Goal: Information Seeking & Learning: Learn about a topic

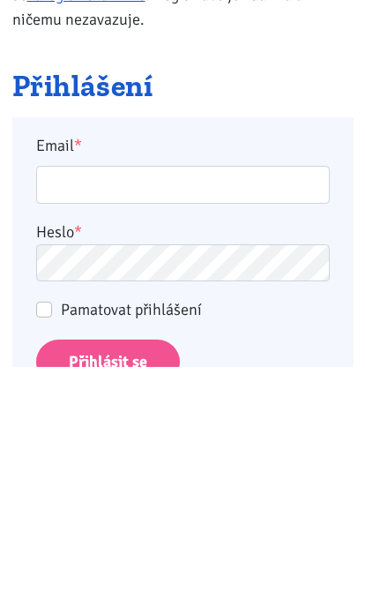
scroll to position [304, 0]
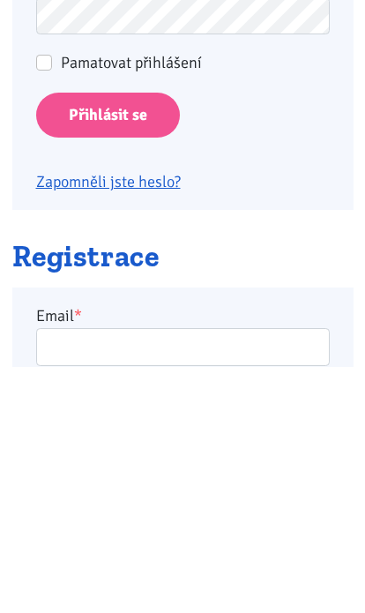
type input "racovavlasta@seznam.cz"
click at [107, 360] on input "Přihlásit se" at bounding box center [108, 362] width 144 height 45
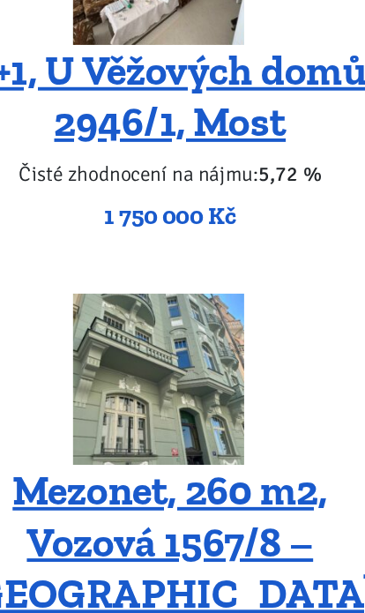
scroll to position [5500, 0]
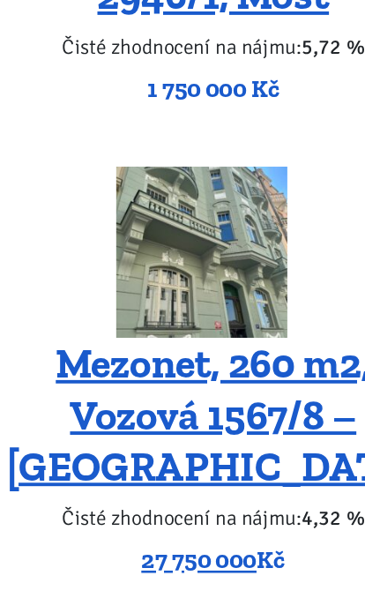
click at [190, 194] on img at bounding box center [174, 223] width 132 height 132
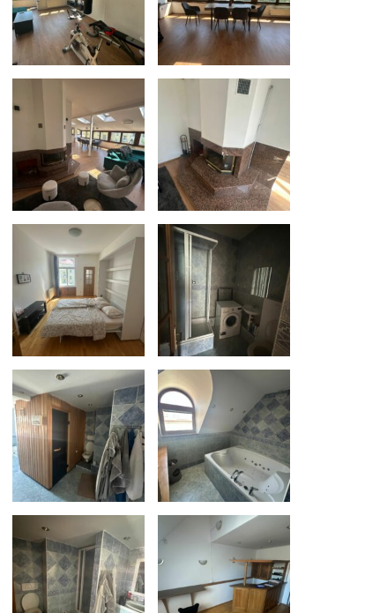
scroll to position [989, 0]
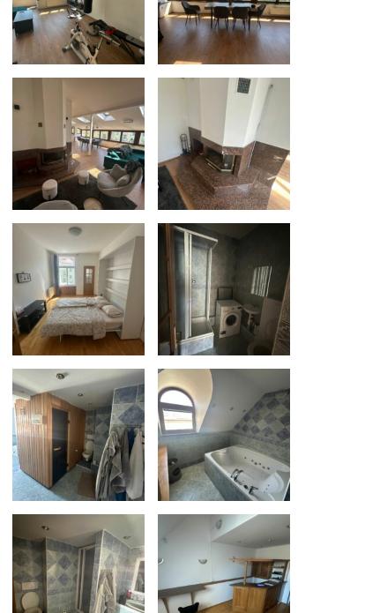
click at [234, 450] on img at bounding box center [224, 435] width 132 height 132
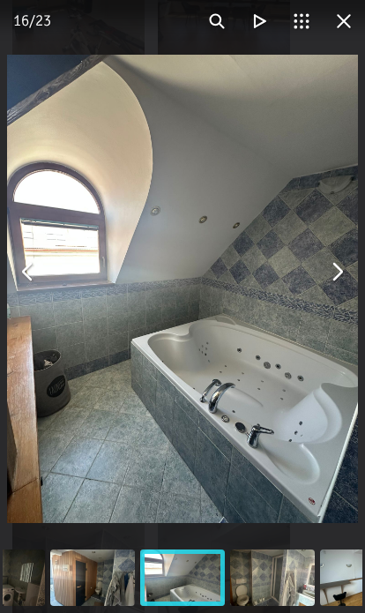
click at [349, 278] on button "You can close this modal content with the ESC key" at bounding box center [337, 272] width 42 height 42
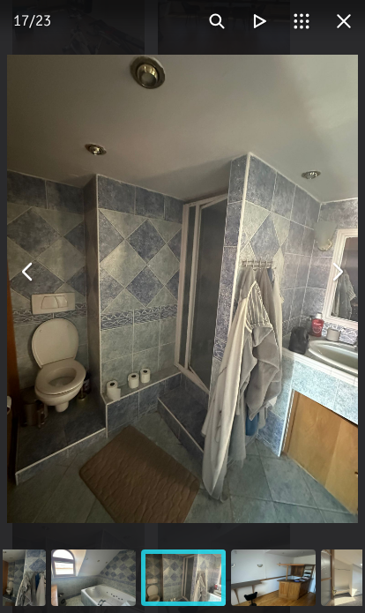
click at [333, 272] on button "You can close this modal content with the ESC key" at bounding box center [337, 272] width 42 height 42
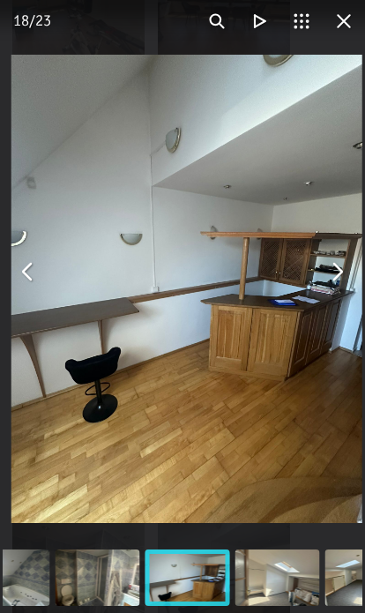
click at [335, 267] on button "You can close this modal content with the ESC key" at bounding box center [337, 272] width 42 height 42
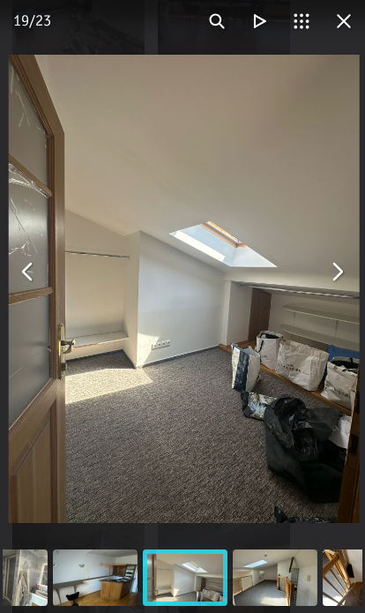
click at [327, 269] on button "You can close this modal content with the ESC key" at bounding box center [337, 272] width 42 height 42
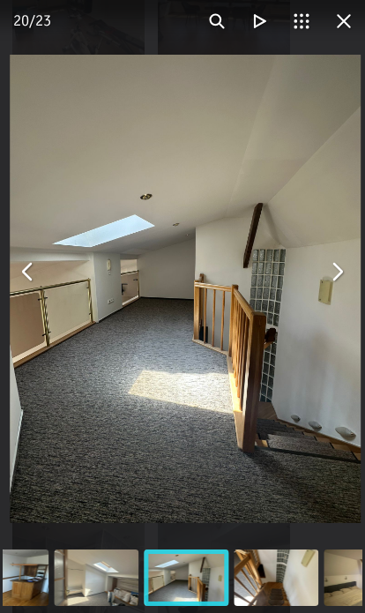
click at [331, 267] on button "You can close this modal content with the ESC key" at bounding box center [337, 272] width 42 height 42
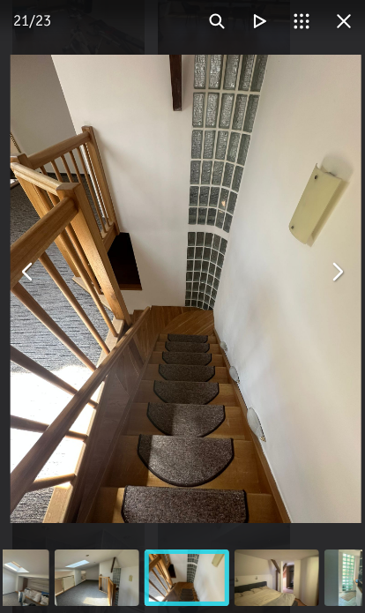
click at [326, 265] on button "You can close this modal content with the ESC key" at bounding box center [337, 272] width 42 height 42
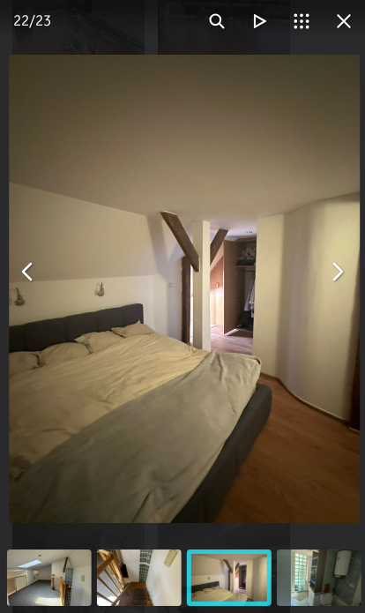
click at [324, 270] on button "You can close this modal content with the ESC key" at bounding box center [337, 272] width 42 height 42
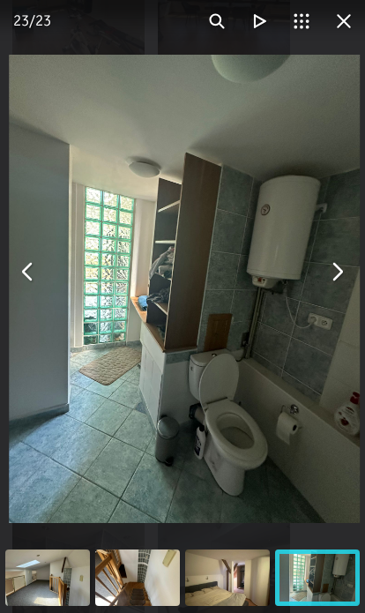
click at [329, 269] on button "You can close this modal content with the ESC key" at bounding box center [337, 272] width 42 height 42
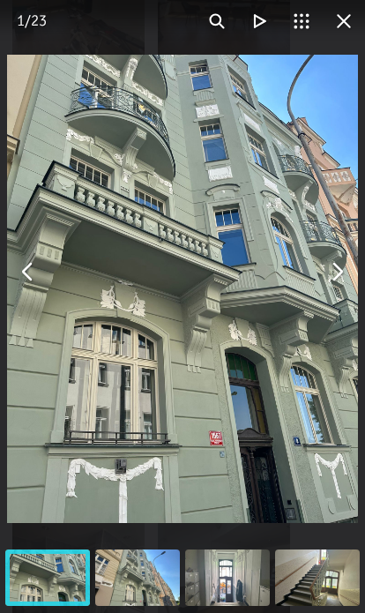
click at [334, 262] on button "You can close this modal content with the ESC key" at bounding box center [337, 272] width 42 height 42
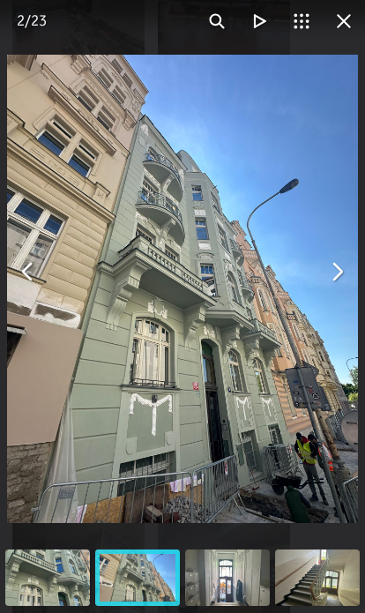
click at [330, 276] on button "You can close this modal content with the ESC key" at bounding box center [337, 272] width 42 height 42
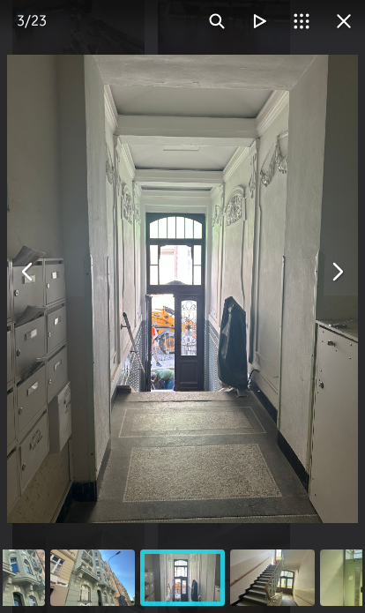
click at [339, 267] on button "You can close this modal content with the ESC key" at bounding box center [337, 272] width 42 height 42
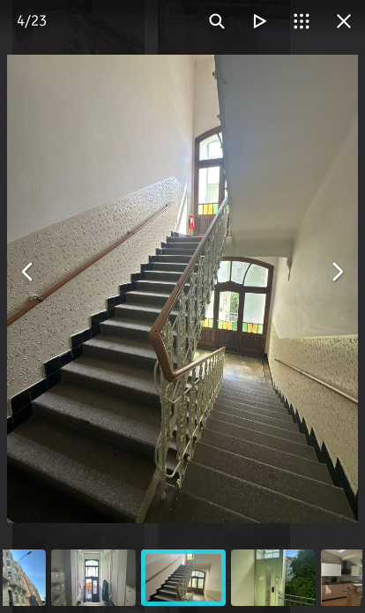
click at [331, 276] on button "You can close this modal content with the ESC key" at bounding box center [337, 272] width 42 height 42
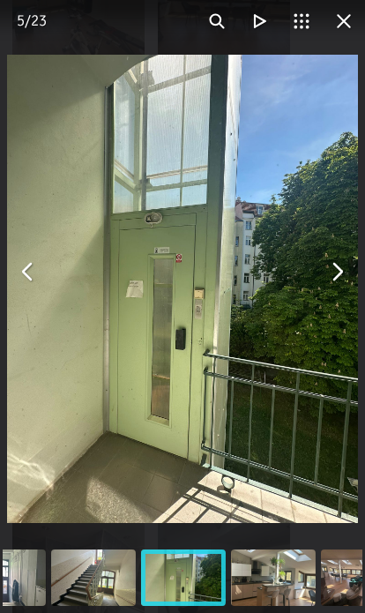
click at [326, 270] on button "You can close this modal content with the ESC key" at bounding box center [337, 272] width 42 height 42
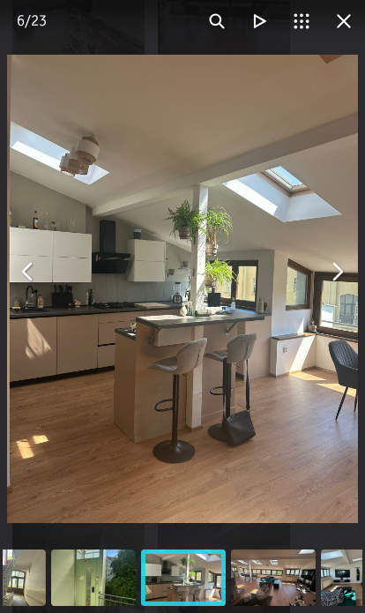
click at [334, 265] on button "You can close this modal content with the ESC key" at bounding box center [337, 272] width 42 height 42
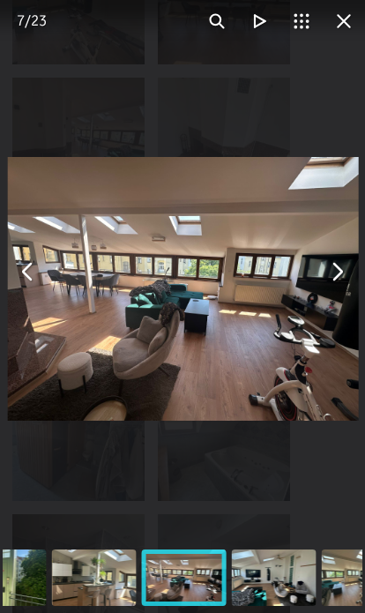
click at [329, 272] on button "You can close this modal content with the ESC key" at bounding box center [337, 272] width 42 height 42
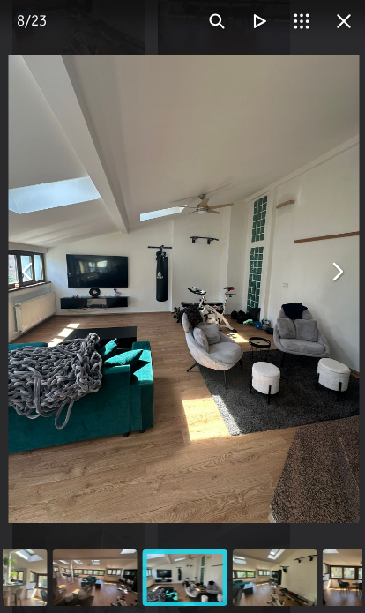
click at [336, 265] on button "You can close this modal content with the ESC key" at bounding box center [337, 272] width 42 height 42
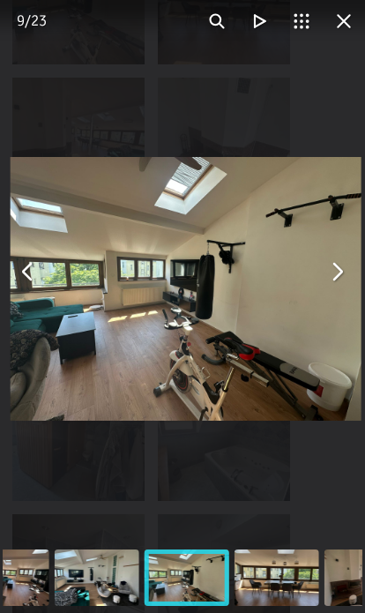
click at [334, 262] on button "You can close this modal content with the ESC key" at bounding box center [337, 272] width 42 height 42
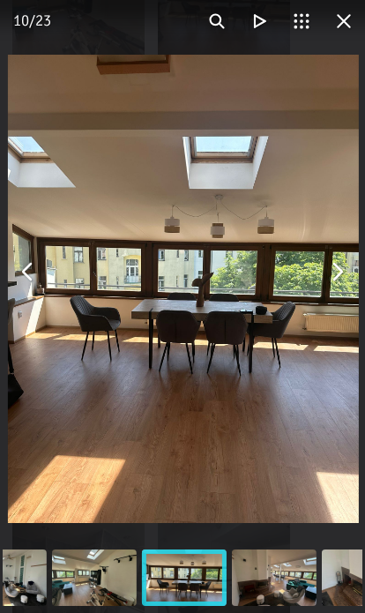
click at [337, 272] on button "You can close this modal content with the ESC key" at bounding box center [337, 272] width 42 height 42
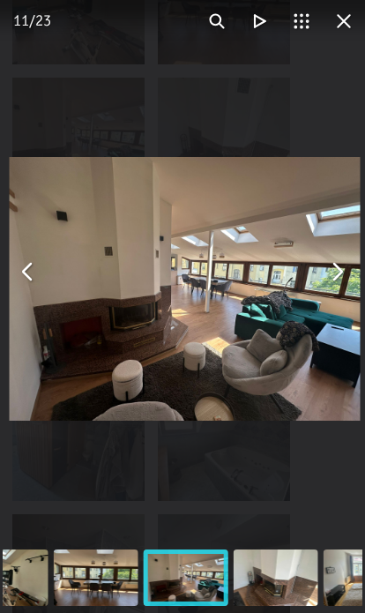
click at [340, 268] on button "You can close this modal content with the ESC key" at bounding box center [337, 272] width 42 height 42
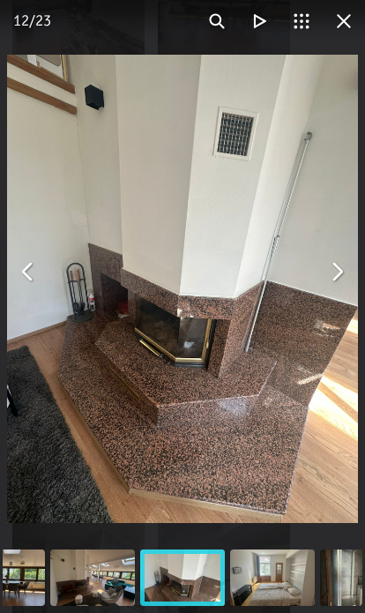
click at [359, 266] on div "You can close this modal content with the ESC key" at bounding box center [182, 271] width 365 height 543
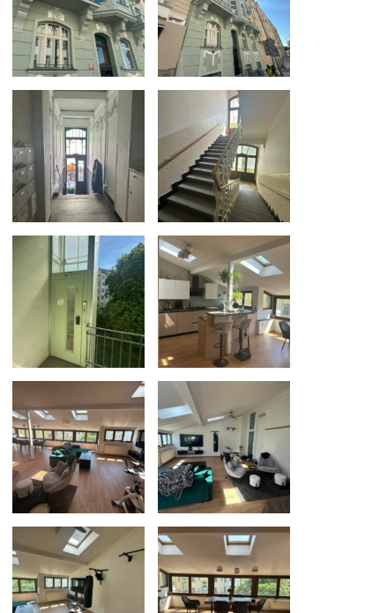
scroll to position [396, 0]
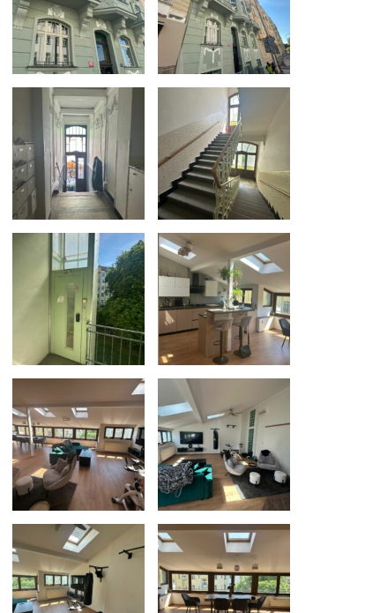
click at [252, 312] on img at bounding box center [224, 300] width 132 height 132
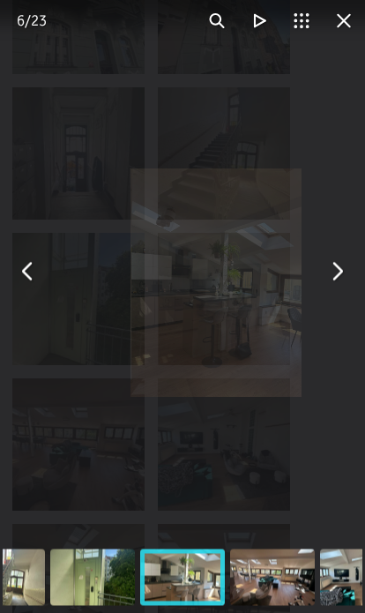
scroll to position [397, 0]
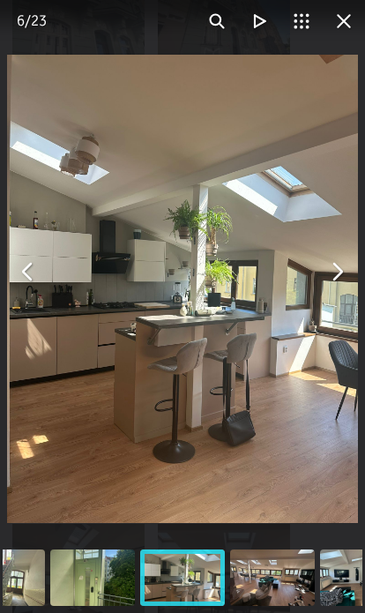
click at [330, 293] on button "You can close this modal content with the ESC key" at bounding box center [337, 272] width 42 height 42
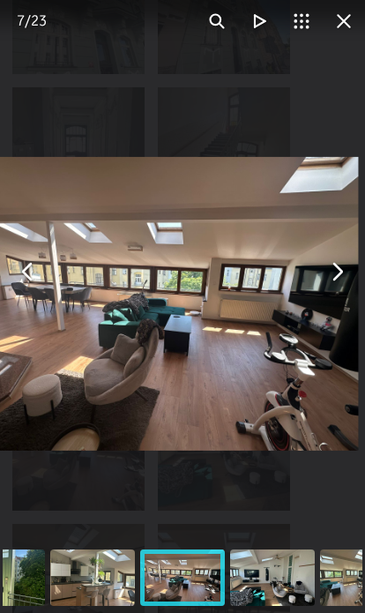
click at [354, 19] on button "You can close this modal content with the ESC key" at bounding box center [344, 21] width 42 height 42
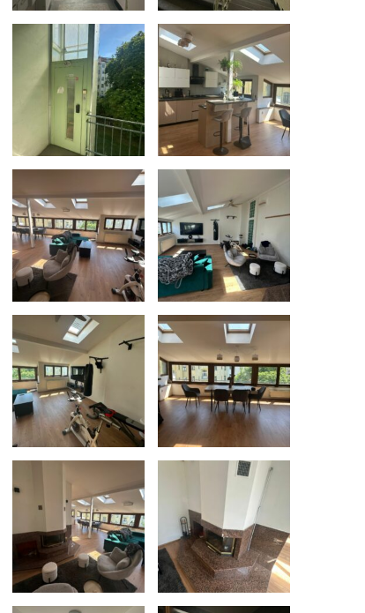
scroll to position [596, 0]
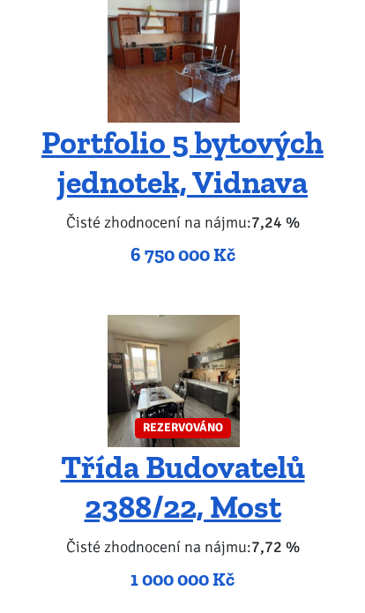
scroll to position [6682, 0]
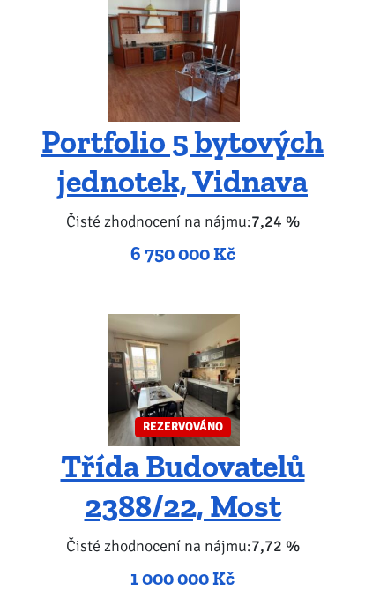
click at [237, 322] on img at bounding box center [174, 380] width 132 height 132
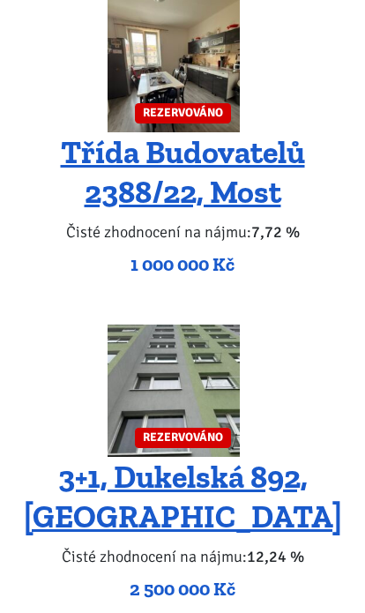
scroll to position [6973, 0]
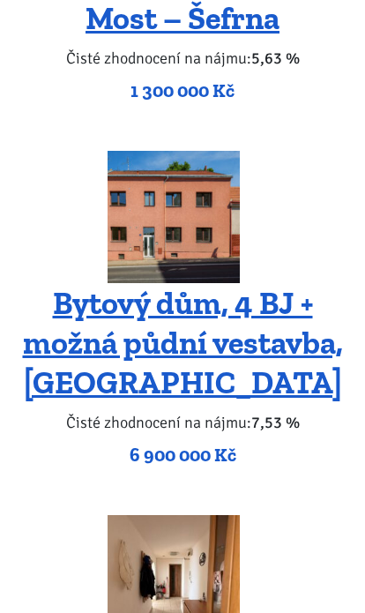
scroll to position [4502, 0]
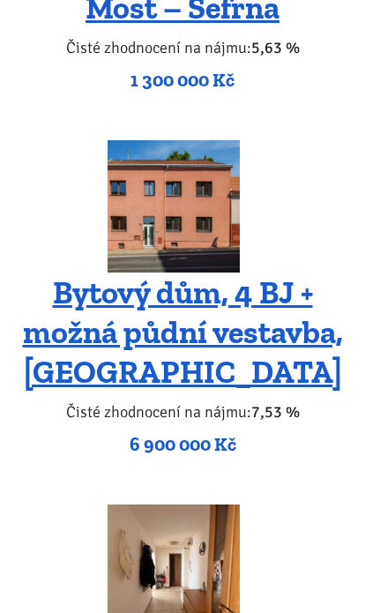
click at [210, 176] on img at bounding box center [174, 207] width 132 height 132
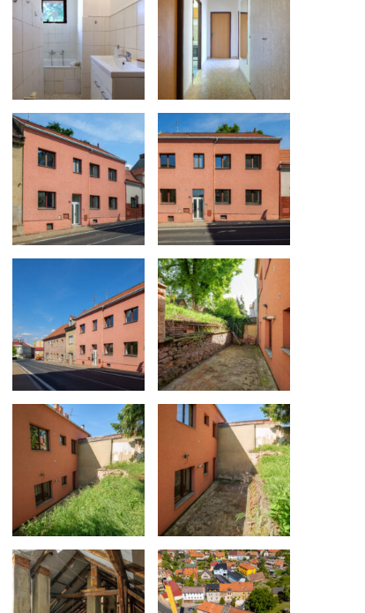
scroll to position [2266, 0]
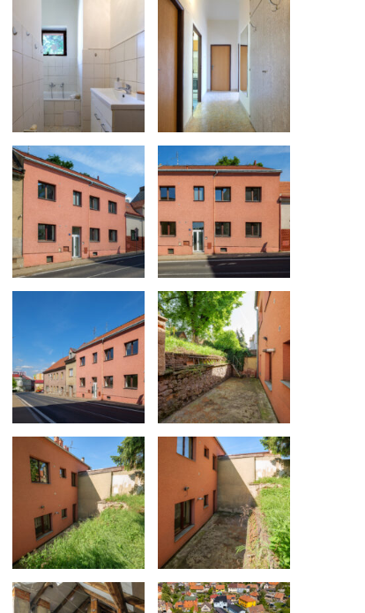
click at [260, 199] on img at bounding box center [224, 212] width 132 height 132
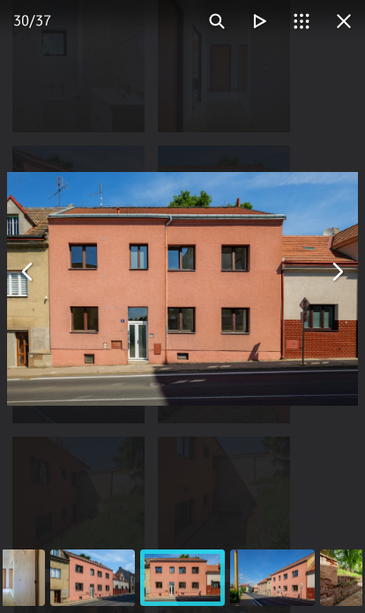
click at [347, 277] on button "You can close this modal content with the ESC key" at bounding box center [337, 272] width 42 height 42
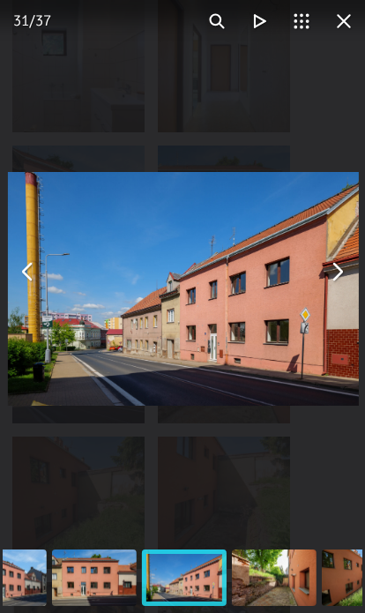
click at [329, 285] on button "You can close this modal content with the ESC key" at bounding box center [337, 272] width 42 height 42
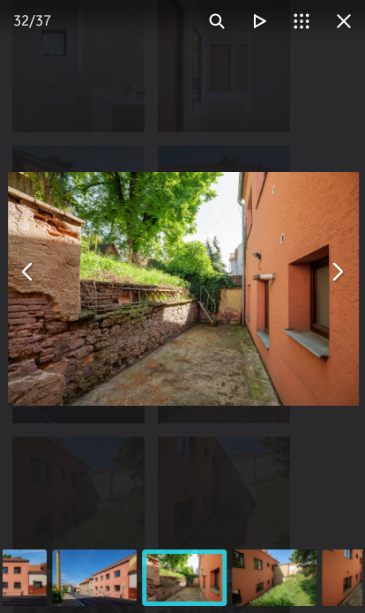
click at [333, 268] on button "You can close this modal content with the ESC key" at bounding box center [337, 272] width 42 height 42
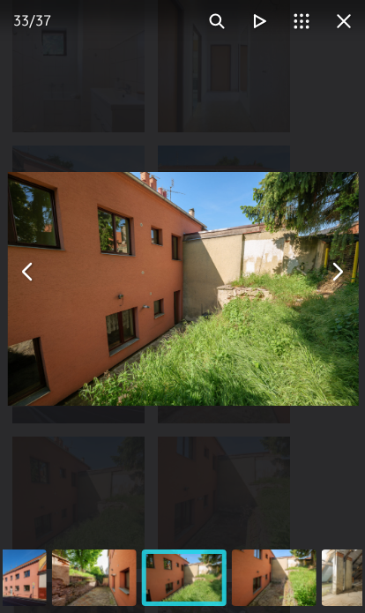
click at [331, 256] on button "You can close this modal content with the ESC key" at bounding box center [337, 272] width 42 height 42
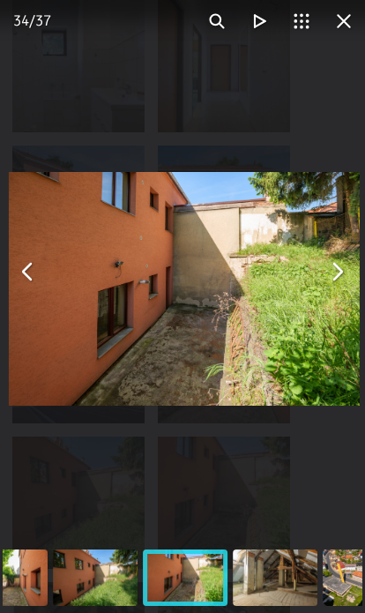
click at [330, 258] on button "You can close this modal content with the ESC key" at bounding box center [337, 272] width 42 height 42
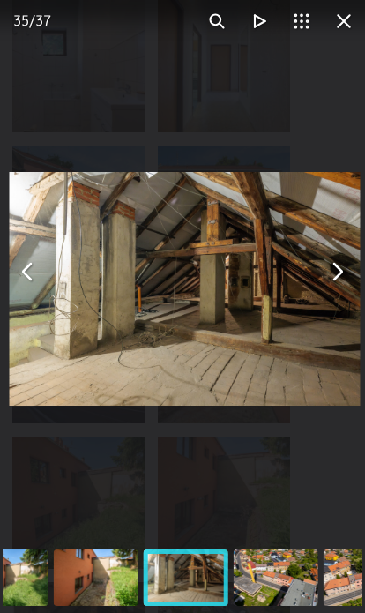
click at [333, 259] on button "You can close this modal content with the ESC key" at bounding box center [337, 272] width 42 height 42
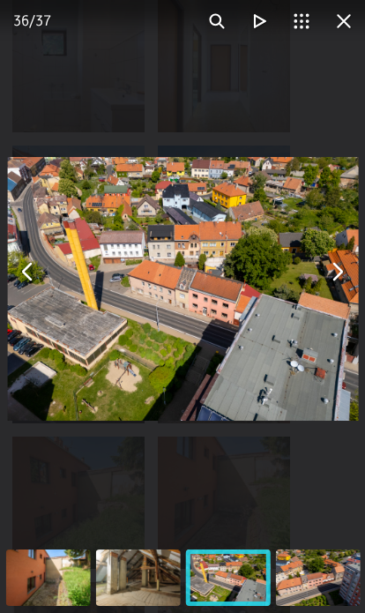
click at [327, 267] on button "You can close this modal content with the ESC key" at bounding box center [337, 272] width 42 height 42
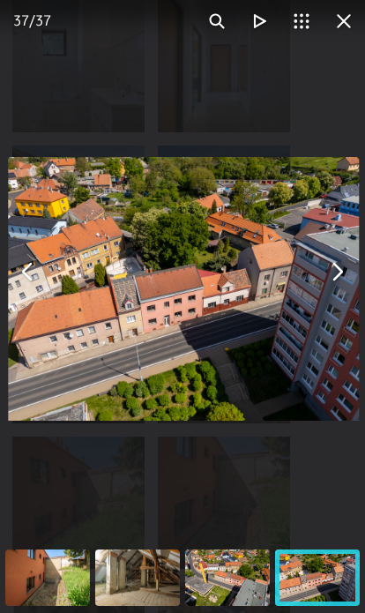
click at [326, 264] on button "You can close this modal content with the ESC key" at bounding box center [337, 272] width 42 height 42
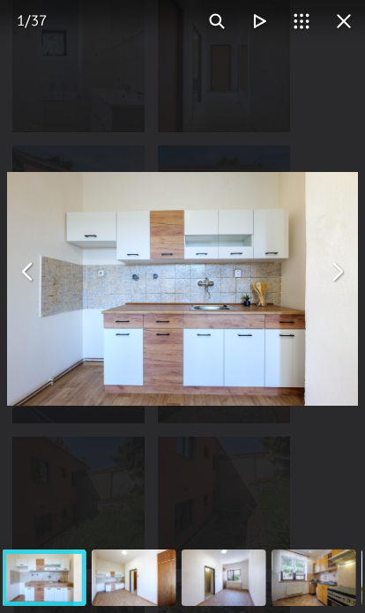
click at [335, 258] on button "You can close this modal content with the ESC key" at bounding box center [337, 272] width 42 height 42
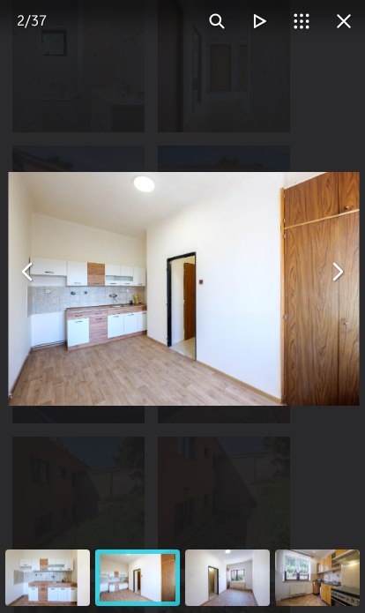
click at [329, 265] on button "You can close this modal content with the ESC key" at bounding box center [337, 272] width 42 height 42
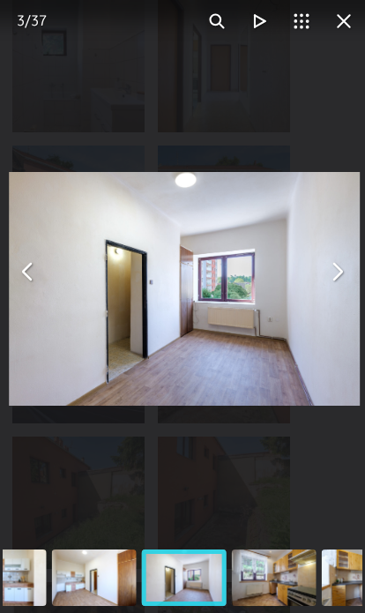
click at [335, 257] on button "You can close this modal content with the ESC key" at bounding box center [337, 272] width 42 height 42
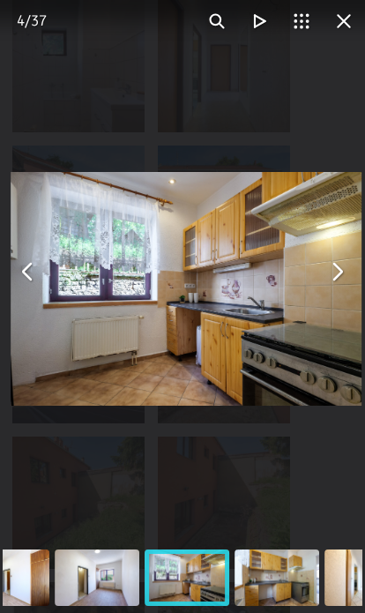
click at [335, 256] on button "You can close this modal content with the ESC key" at bounding box center [337, 272] width 42 height 42
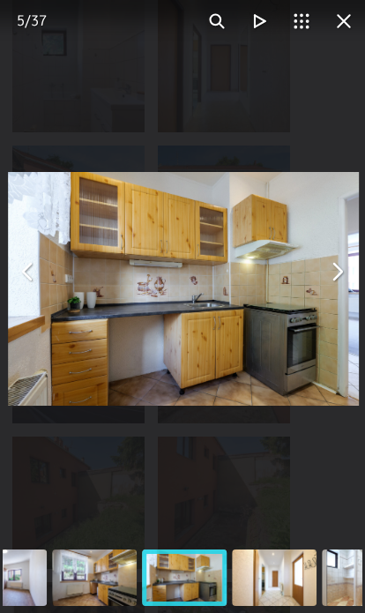
click at [340, 254] on button "You can close this modal content with the ESC key" at bounding box center [337, 272] width 42 height 42
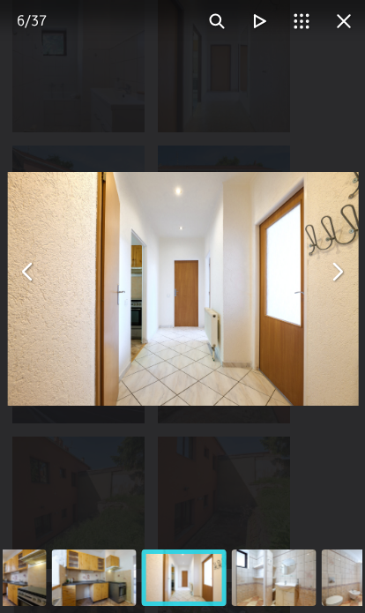
click at [331, 259] on button "You can close this modal content with the ESC key" at bounding box center [337, 272] width 42 height 42
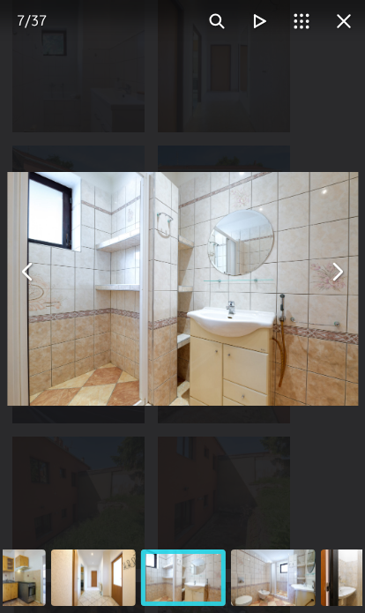
click at [344, 251] on img "You can close this modal content with the ESC key" at bounding box center [182, 289] width 351 height 235
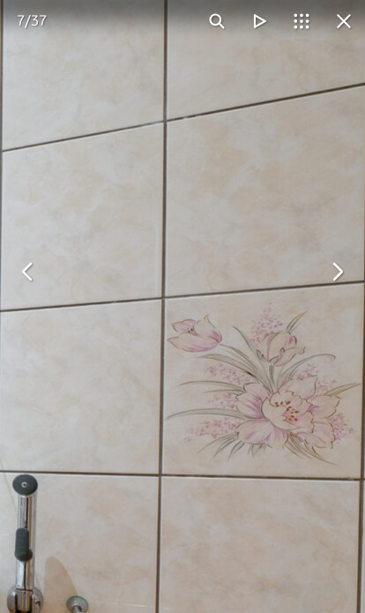
click at [351, 17] on button "You can close this modal content with the ESC key" at bounding box center [344, 21] width 42 height 42
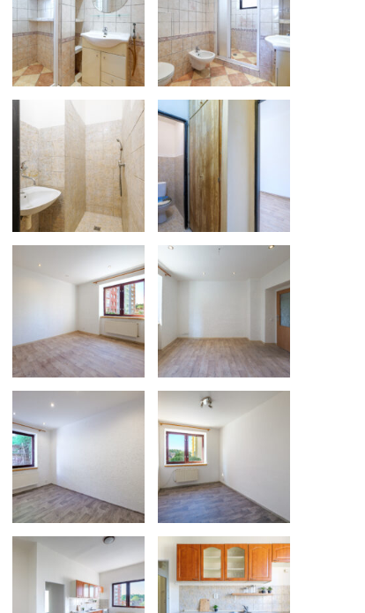
scroll to position [853, 0]
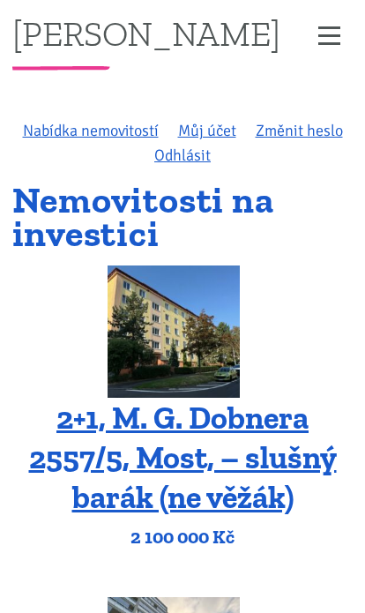
click at [324, 16] on nav "[PERSON_NAME] ÚVOD MOJE SLUŽBY Strategický mentoring Financování bez limitu Kup…" at bounding box center [182, 33] width 365 height 66
click at [317, 45] on button "Zobrazit menu" at bounding box center [330, 35] width 48 height 31
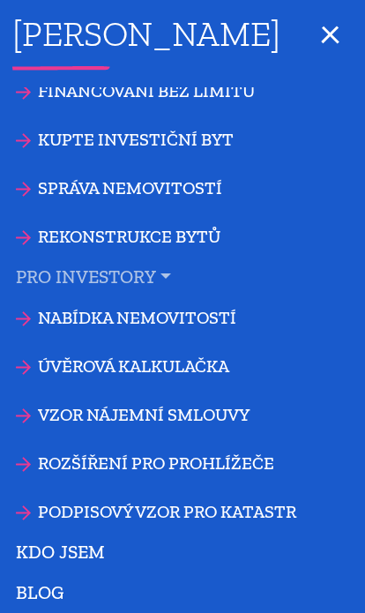
scroll to position [147, 0]
click at [81, 551] on link "KDO JSEM" at bounding box center [182, 552] width 365 height 41
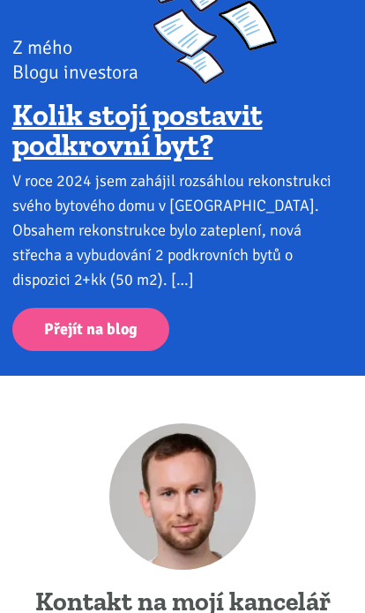
scroll to position [2655, 0]
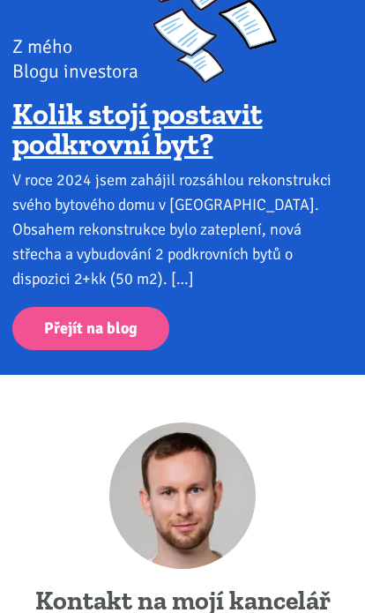
click at [124, 308] on link "Přejít na blog" at bounding box center [90, 329] width 157 height 43
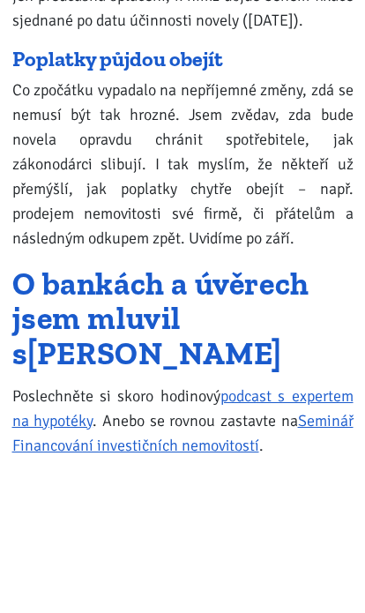
scroll to position [25914, 0]
